Goal: Task Accomplishment & Management: Complete application form

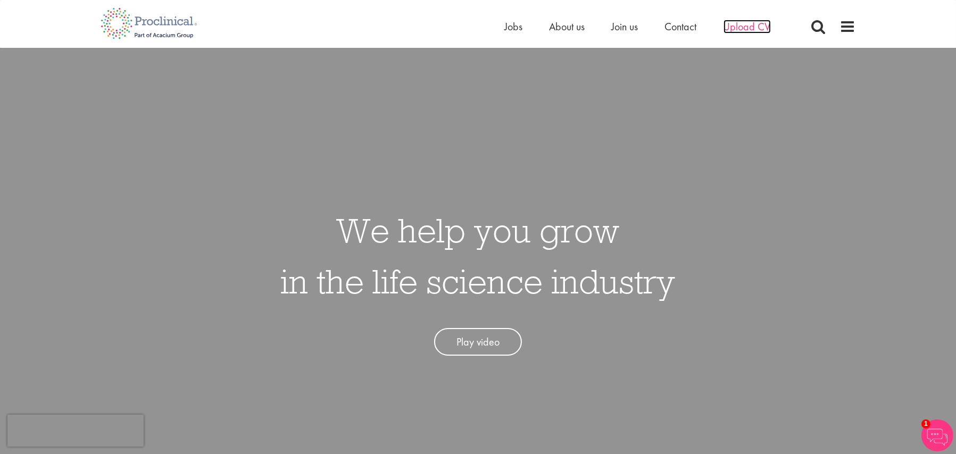
click at [746, 24] on span "Upload CV" at bounding box center [747, 27] width 47 height 14
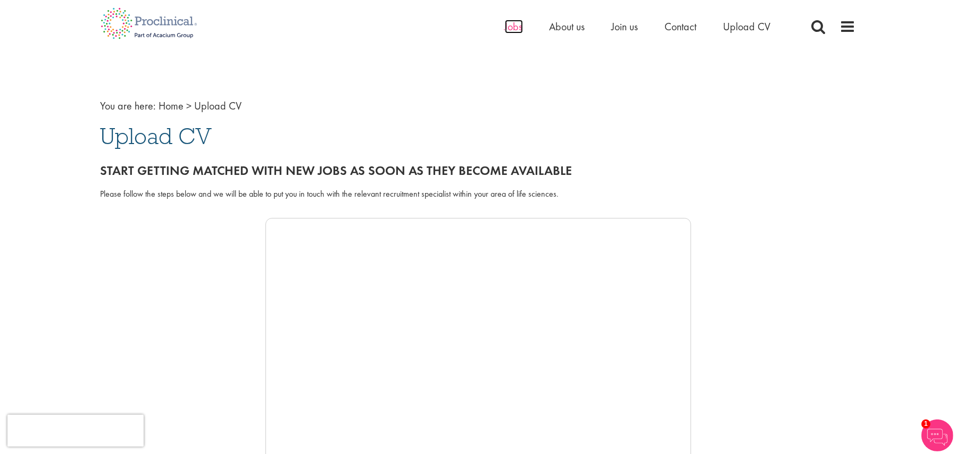
click at [518, 30] on span "Jobs" at bounding box center [514, 27] width 18 height 14
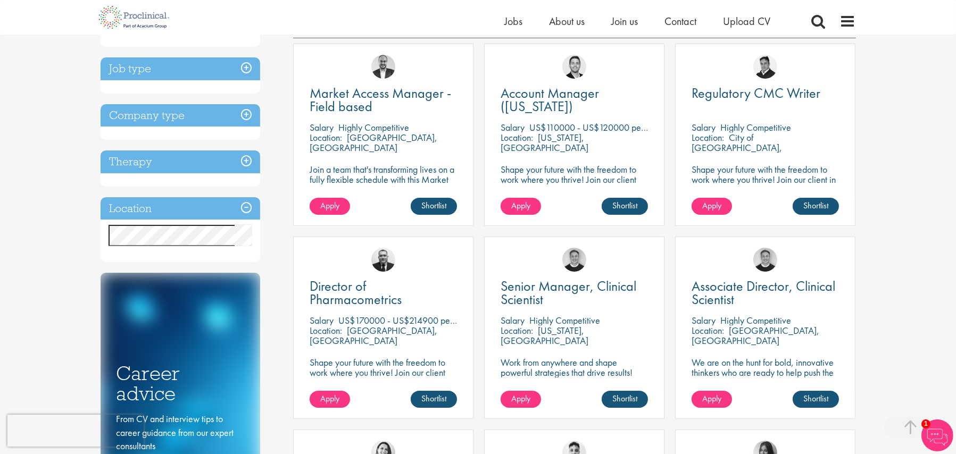
scroll to position [53, 0]
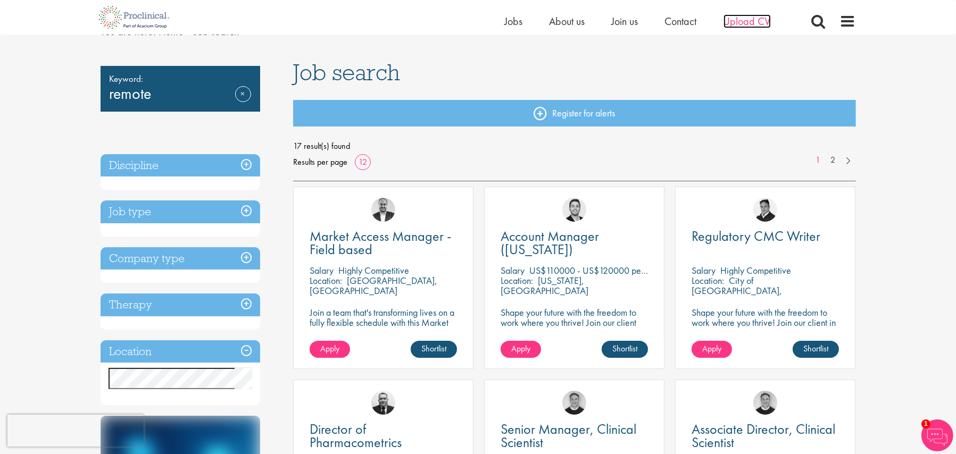
click at [753, 20] on span "Upload CV" at bounding box center [747, 21] width 47 height 14
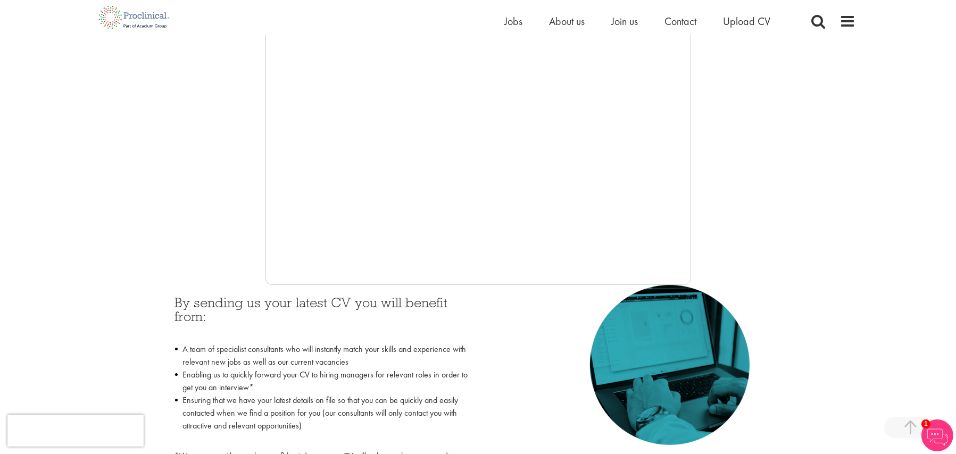
scroll to position [266, 0]
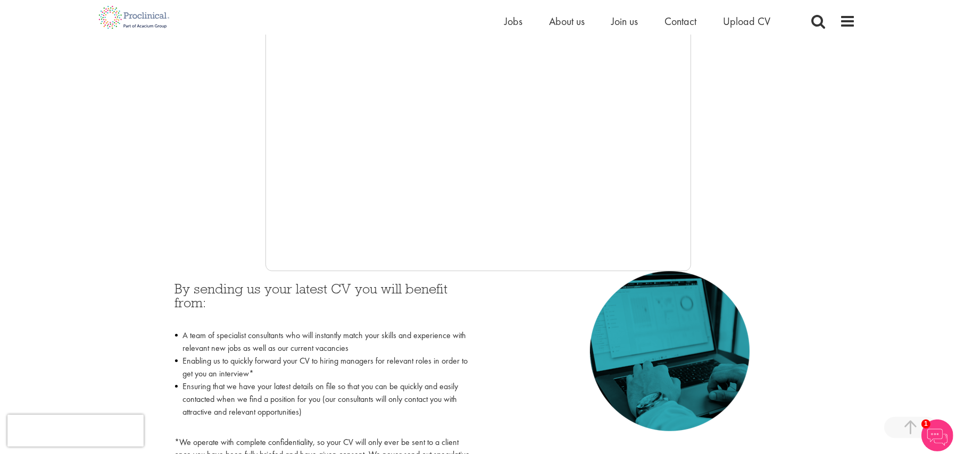
click at [246, 167] on div at bounding box center [478, 111] width 755 height 319
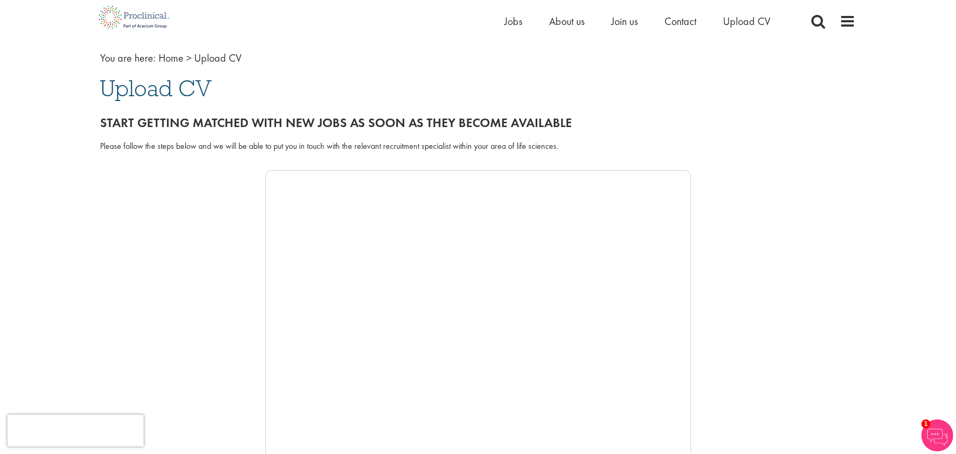
scroll to position [0, 0]
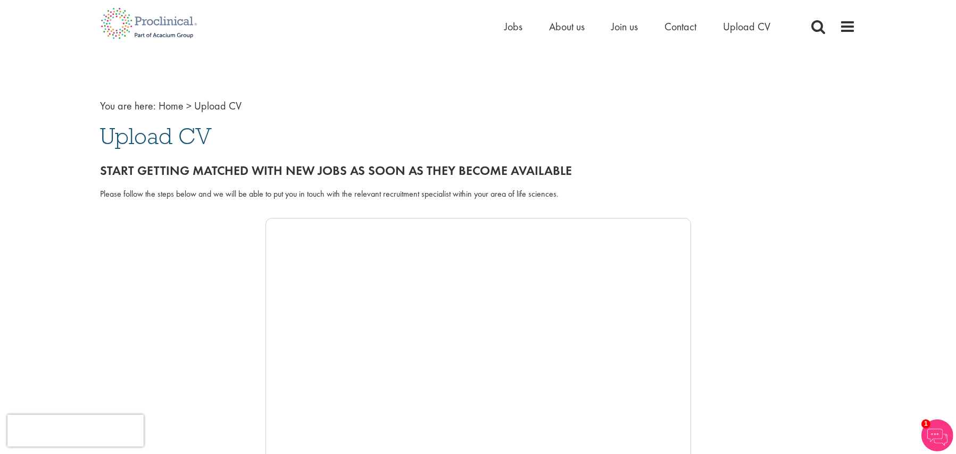
click at [683, 16] on div "Home Jobs About us Join us Contact Upload CV" at bounding box center [474, 20] width 763 height 40
click at [680, 24] on span "Contact" at bounding box center [681, 27] width 32 height 14
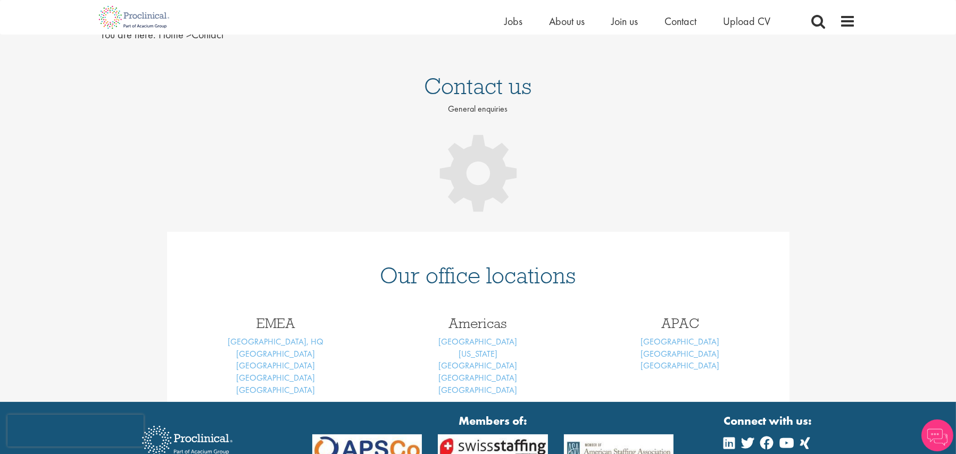
scroll to position [35, 0]
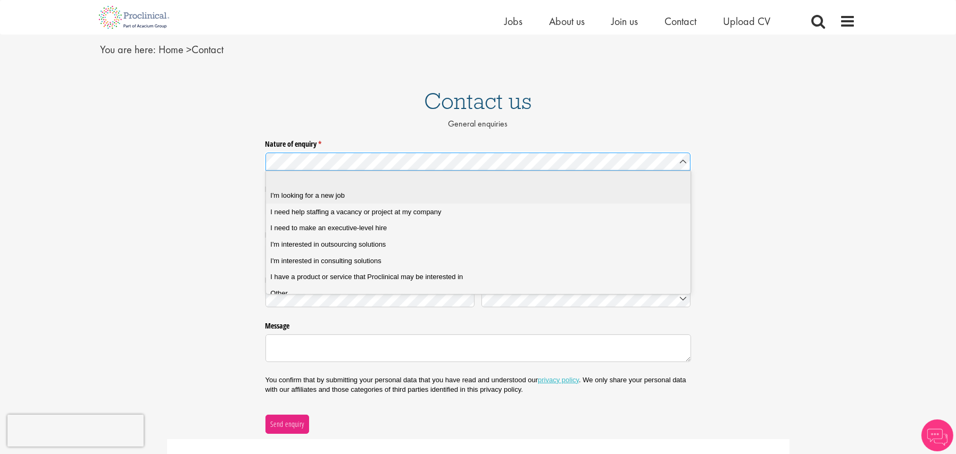
click at [358, 200] on div "I'm looking for a new job" at bounding box center [481, 196] width 423 height 10
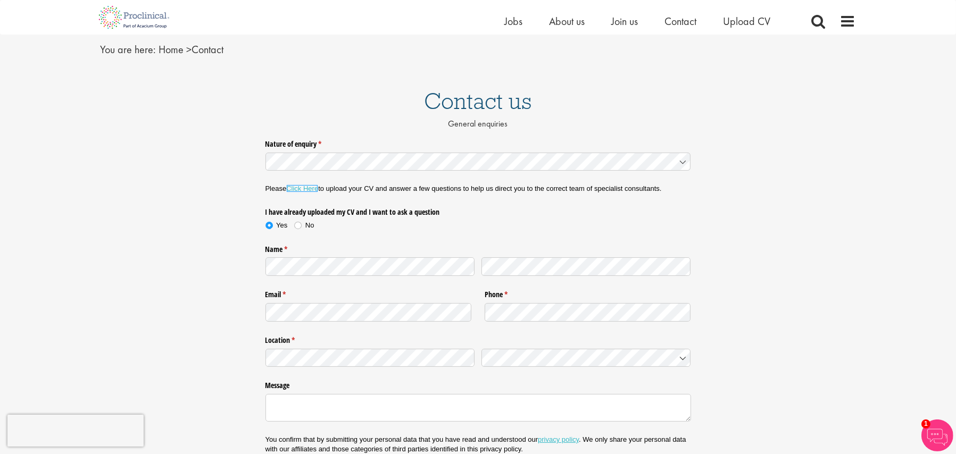
click at [310, 188] on link "Click Here" at bounding box center [302, 189] width 32 height 8
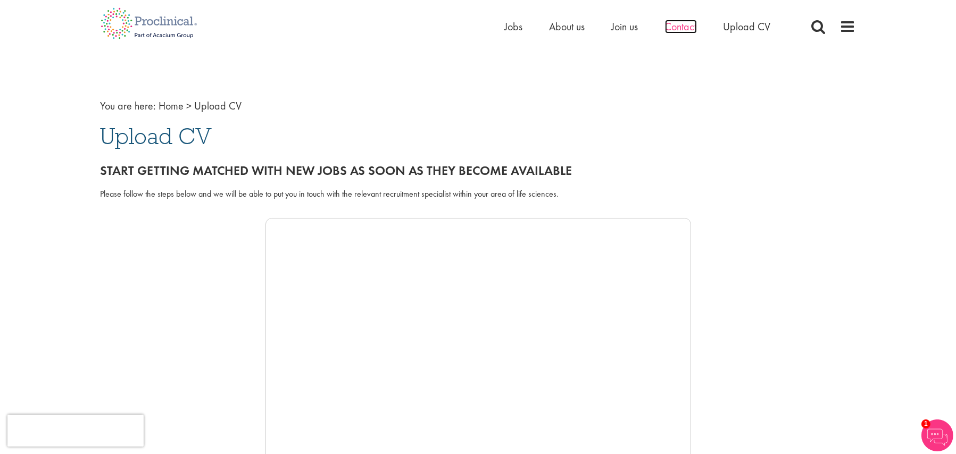
click at [692, 24] on span "Contact" at bounding box center [681, 27] width 32 height 14
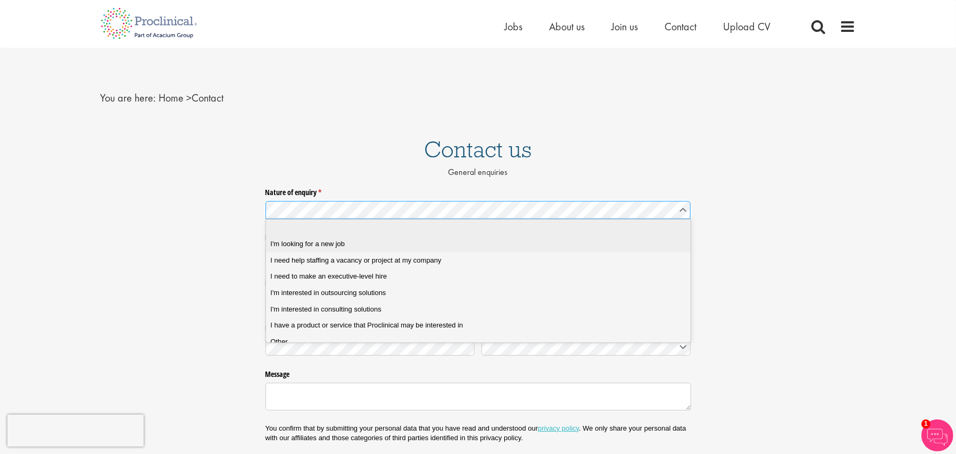
click at [334, 240] on span "I'm looking for a new job" at bounding box center [307, 244] width 74 height 10
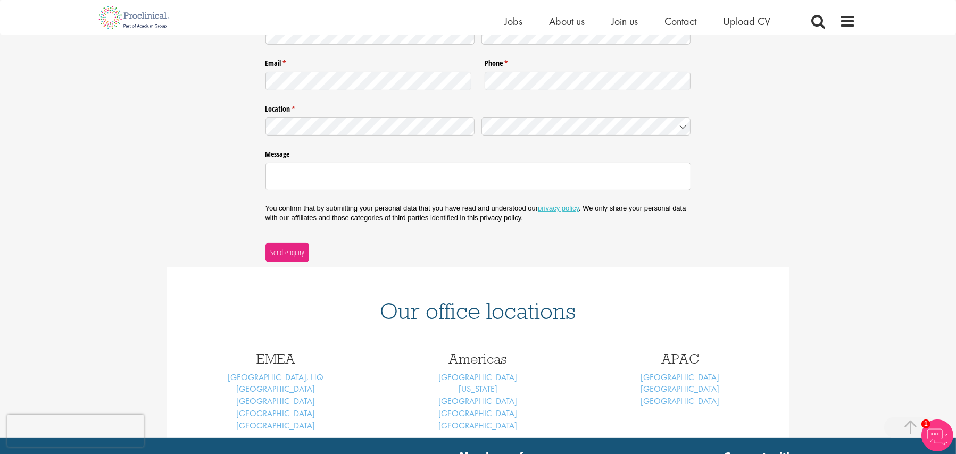
scroll to position [160, 0]
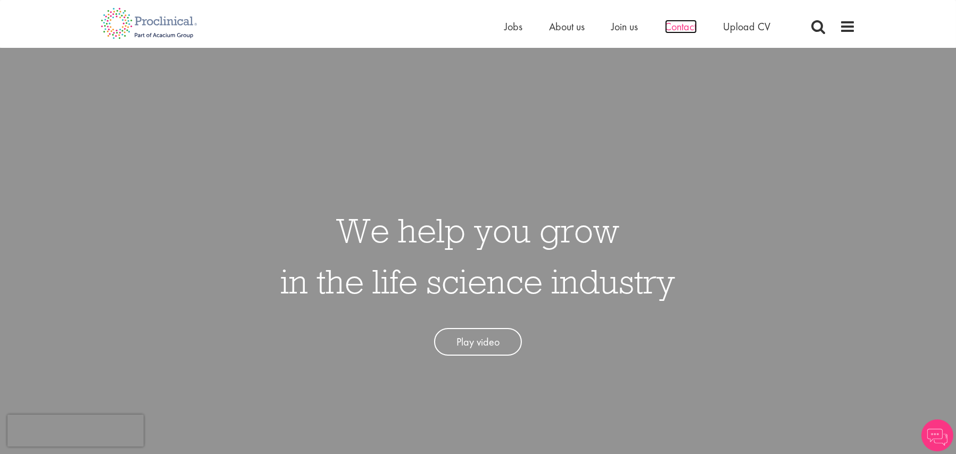
click at [677, 23] on span "Contact" at bounding box center [681, 27] width 32 height 14
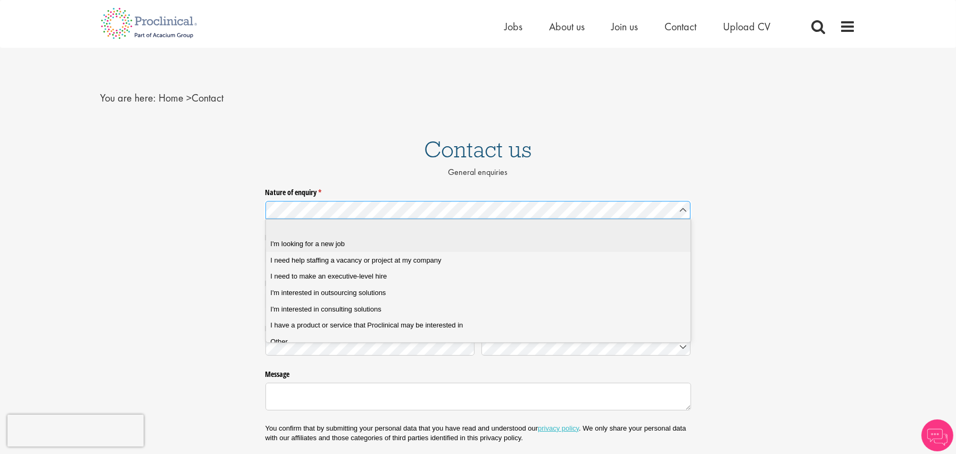
click at [328, 241] on span "I'm looking for a new job" at bounding box center [307, 244] width 74 height 10
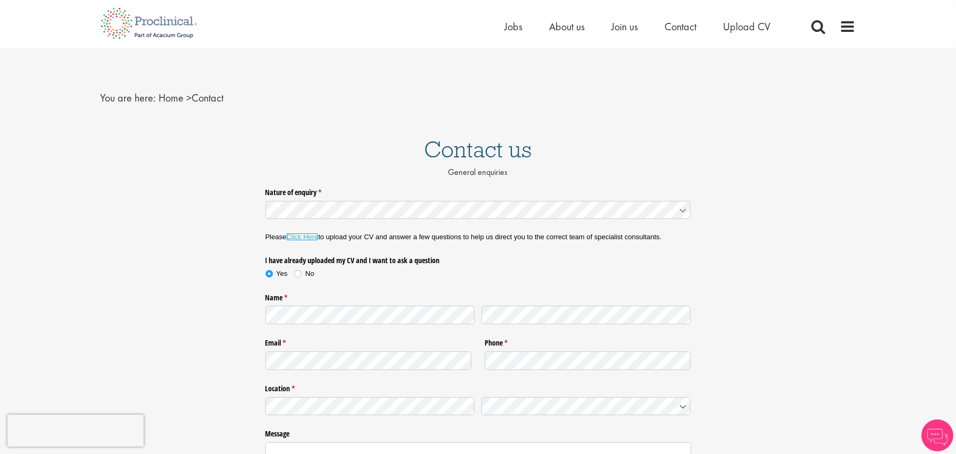
click at [306, 238] on link "Click Here" at bounding box center [302, 237] width 32 height 8
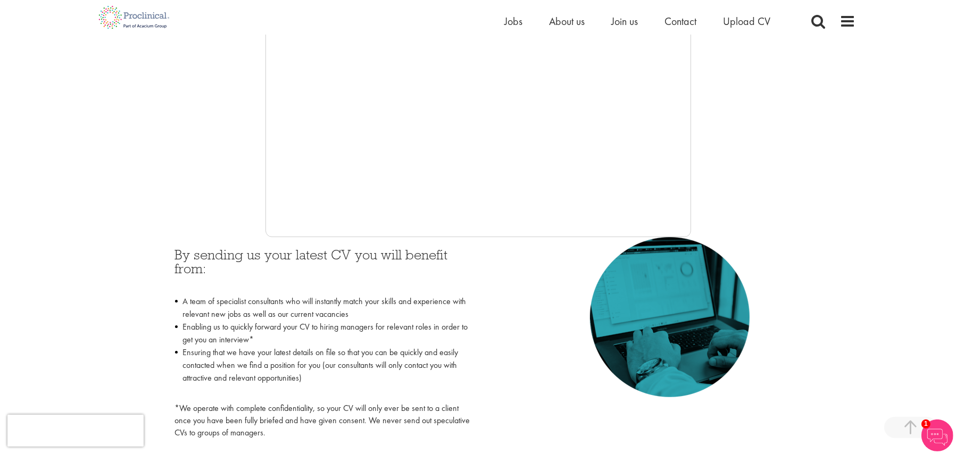
scroll to position [319, 0]
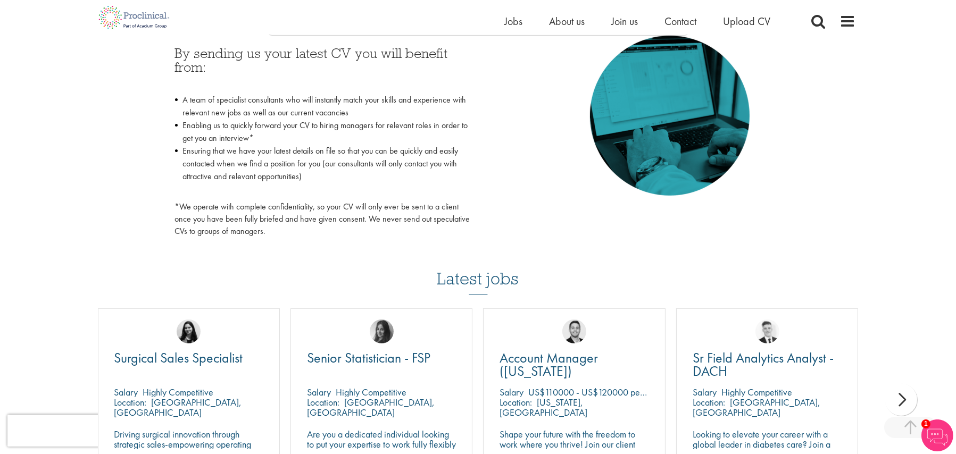
scroll to position [638, 0]
